Goal: Entertainment & Leisure: Consume media (video, audio)

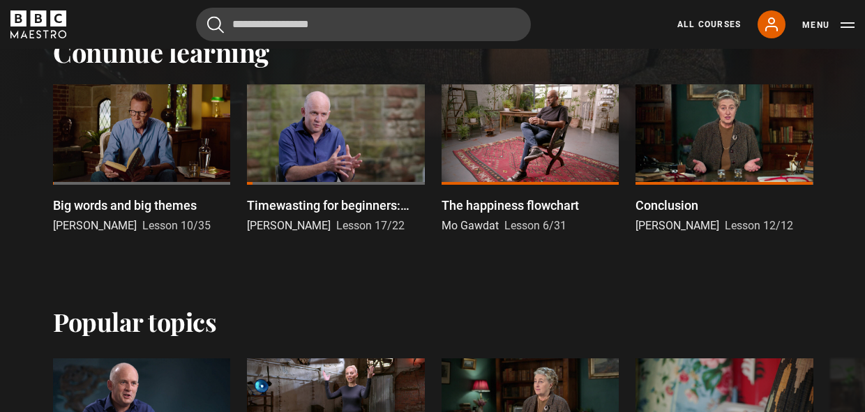
scroll to position [391, 0]
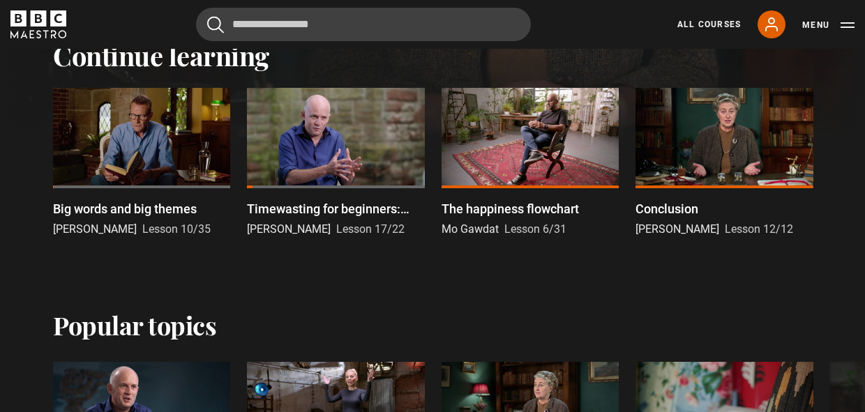
click at [177, 155] on div at bounding box center [141, 138] width 177 height 100
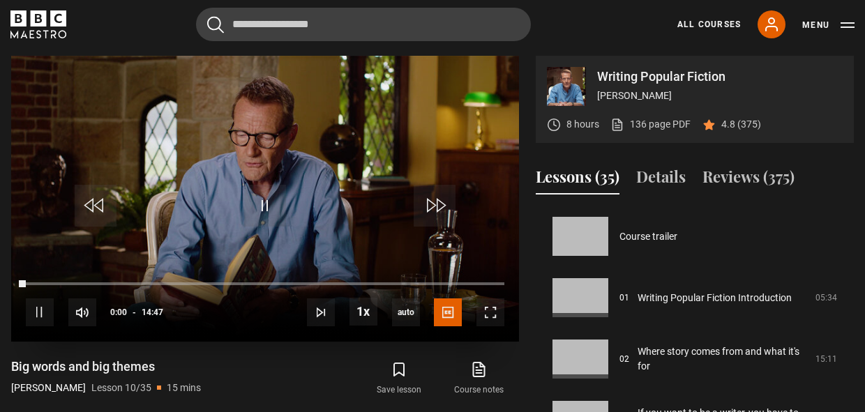
scroll to position [552, 0]
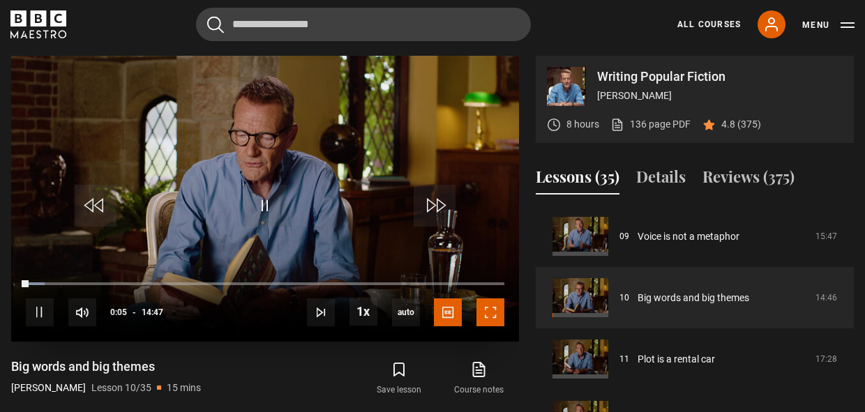
click at [497, 320] on span "Video Player" at bounding box center [490, 312] width 28 height 28
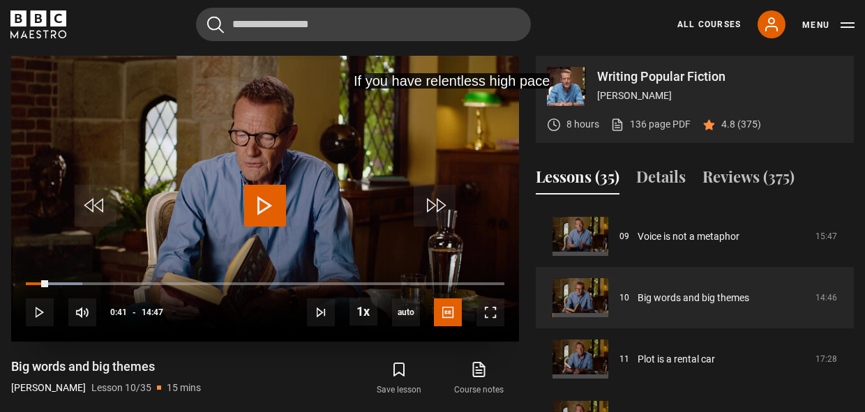
click at [271, 202] on span "Video Player" at bounding box center [265, 206] width 42 height 42
click at [483, 312] on span "Video Player" at bounding box center [490, 312] width 28 height 28
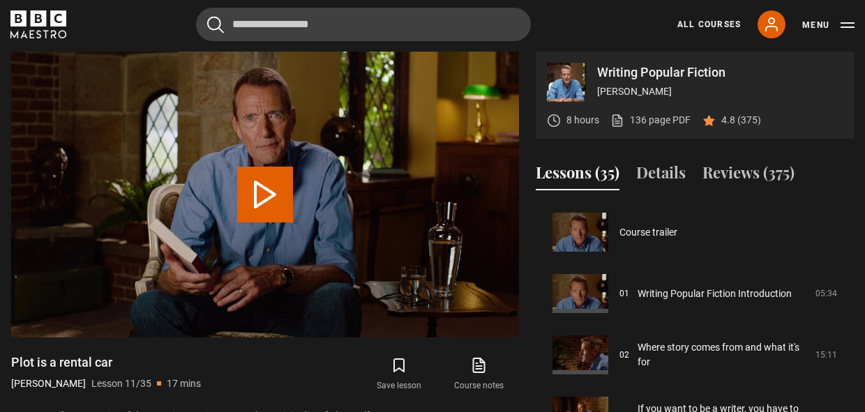
scroll to position [614, 0]
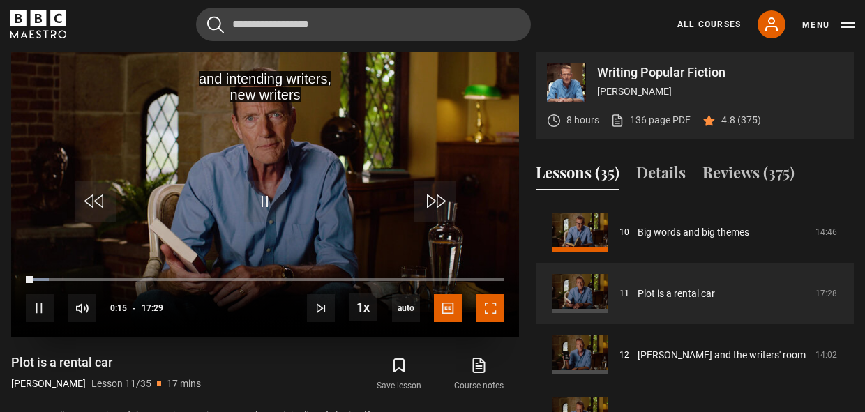
click at [482, 310] on span "Video Player" at bounding box center [490, 308] width 28 height 28
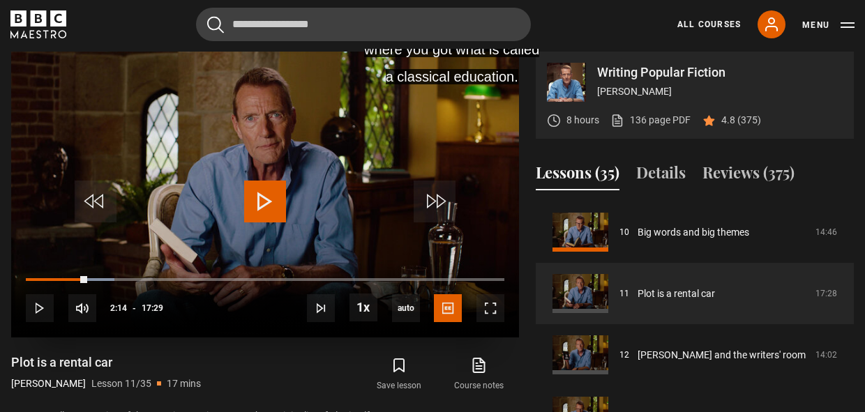
click at [266, 187] on span "Video Player" at bounding box center [265, 202] width 42 height 42
click at [492, 306] on span "Video Player" at bounding box center [490, 308] width 28 height 28
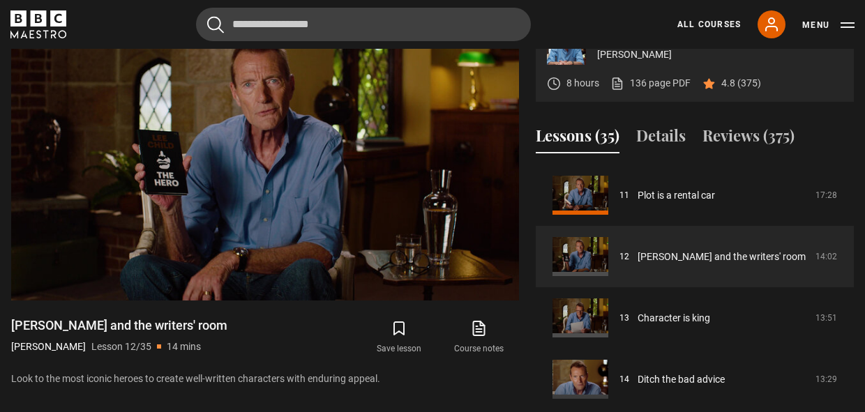
scroll to position [568, 0]
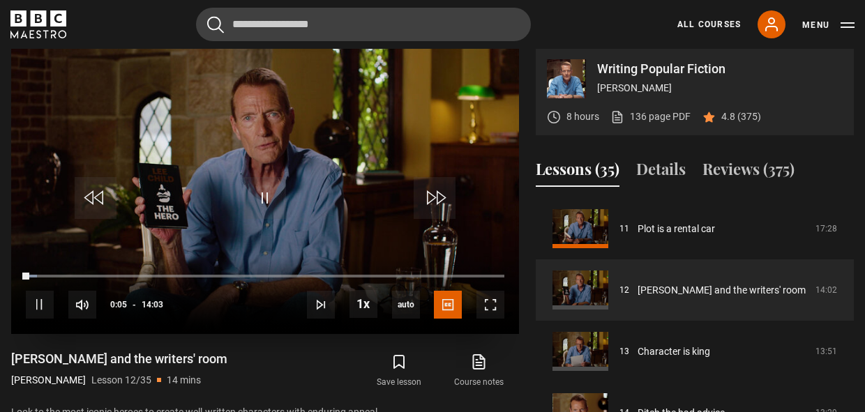
click at [234, 204] on video "Video Player" at bounding box center [265, 191] width 508 height 286
